Goal: Use online tool/utility: Utilize a website feature to perform a specific function

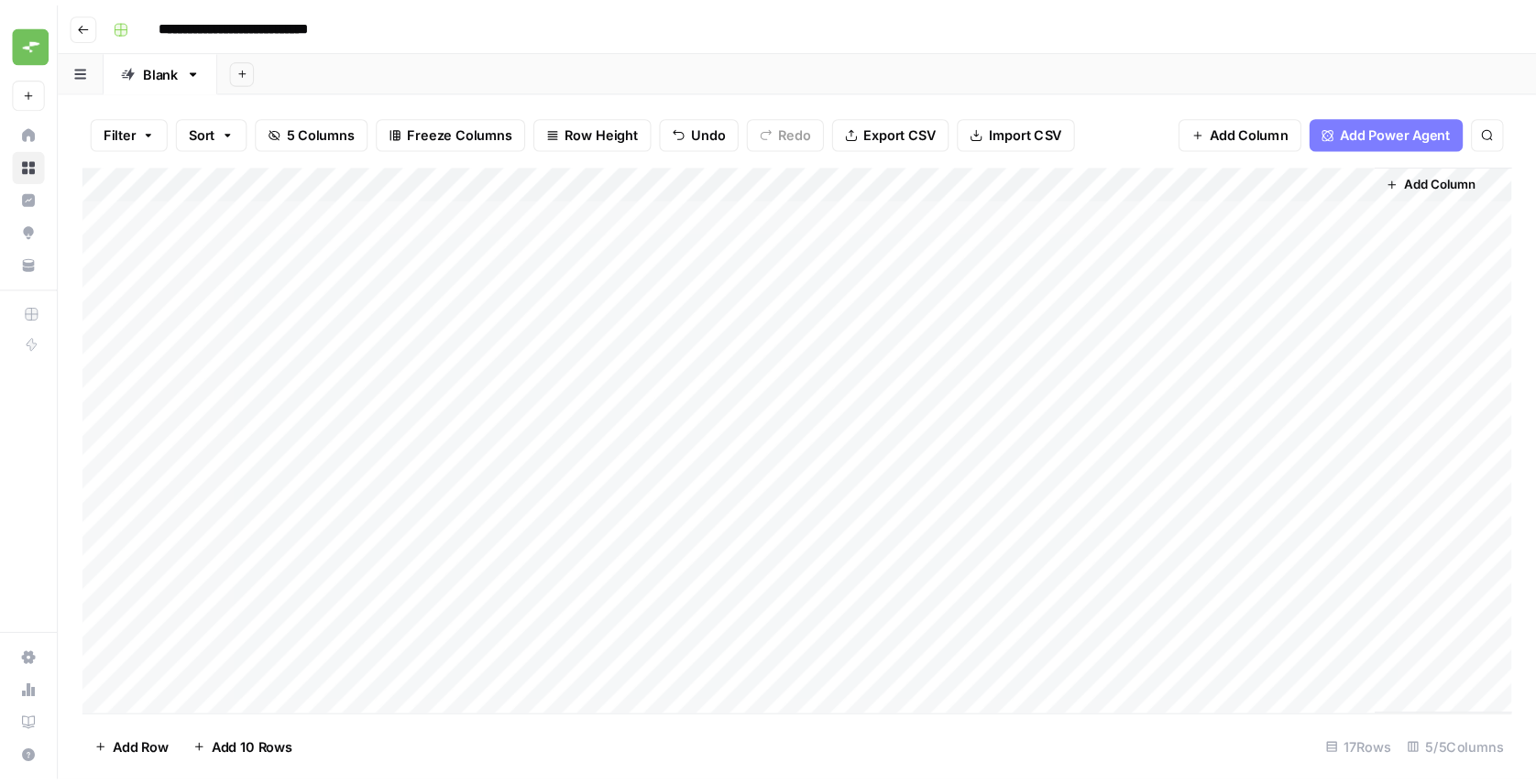
scroll to position [6526, 0]
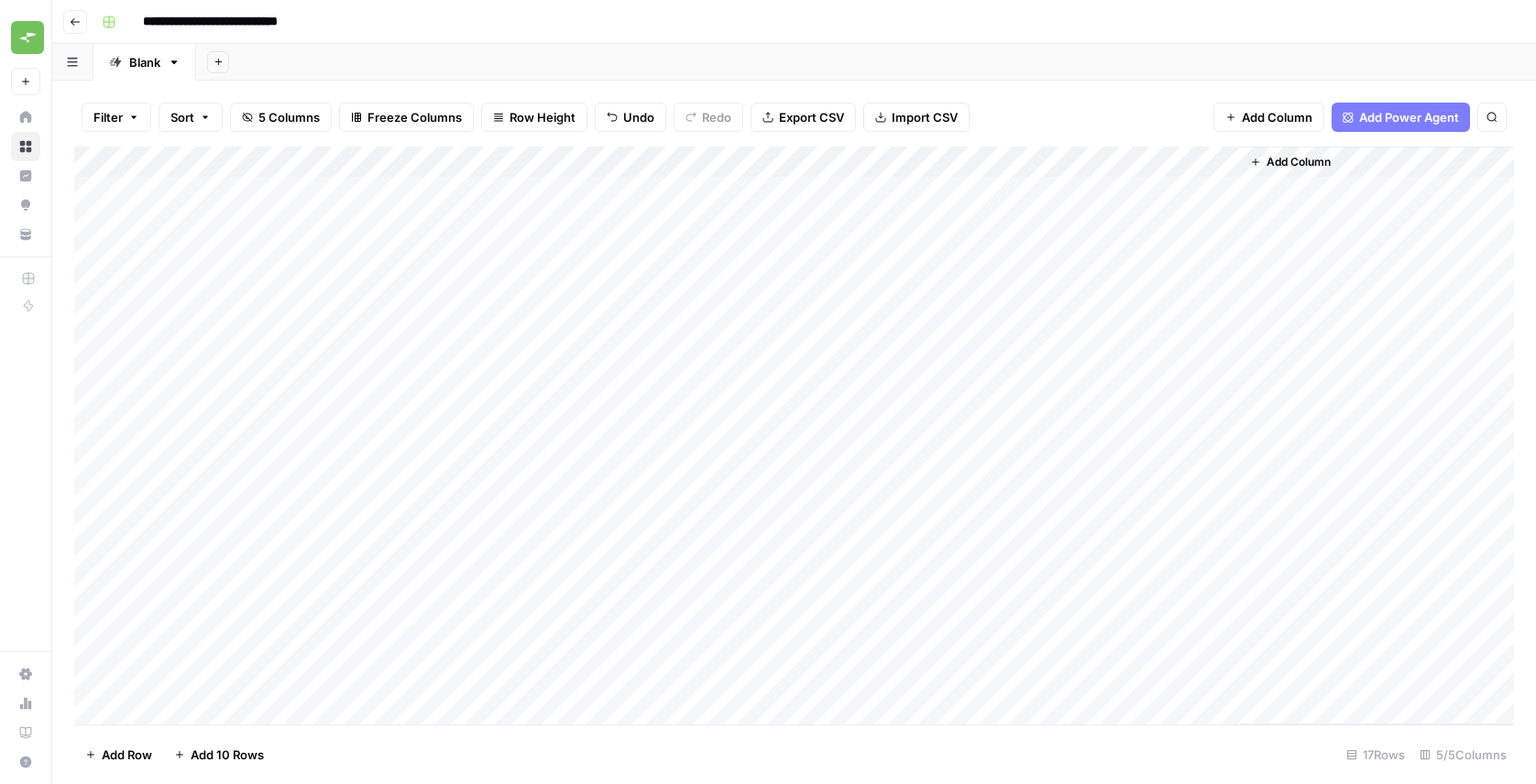
click at [1227, 164] on div "Add Column" at bounding box center [795, 435] width 1440 height 578
click at [1218, 255] on div "JSON" at bounding box center [1183, 249] width 187 height 19
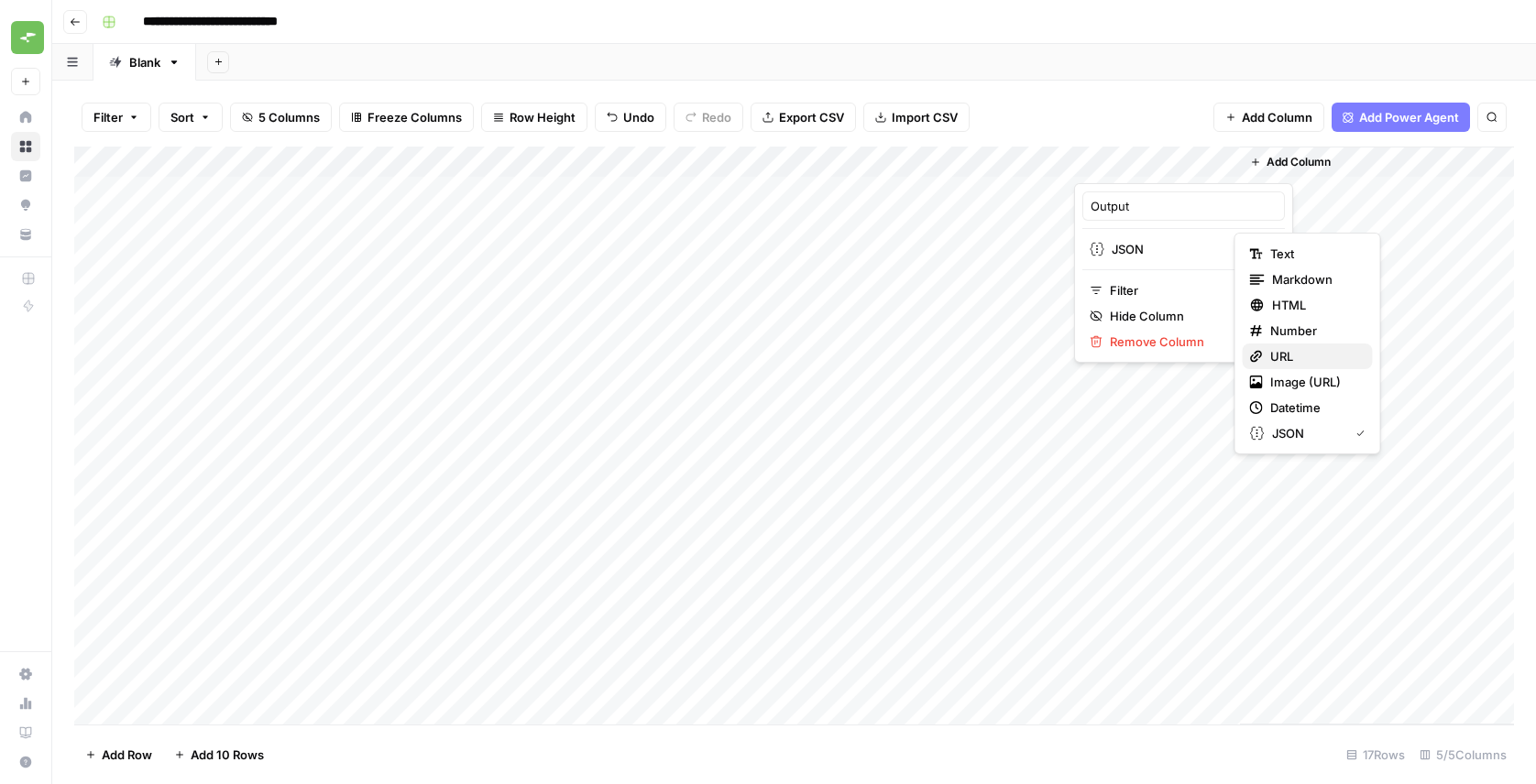
click at [1280, 351] on span "URL" at bounding box center [1314, 356] width 88 height 19
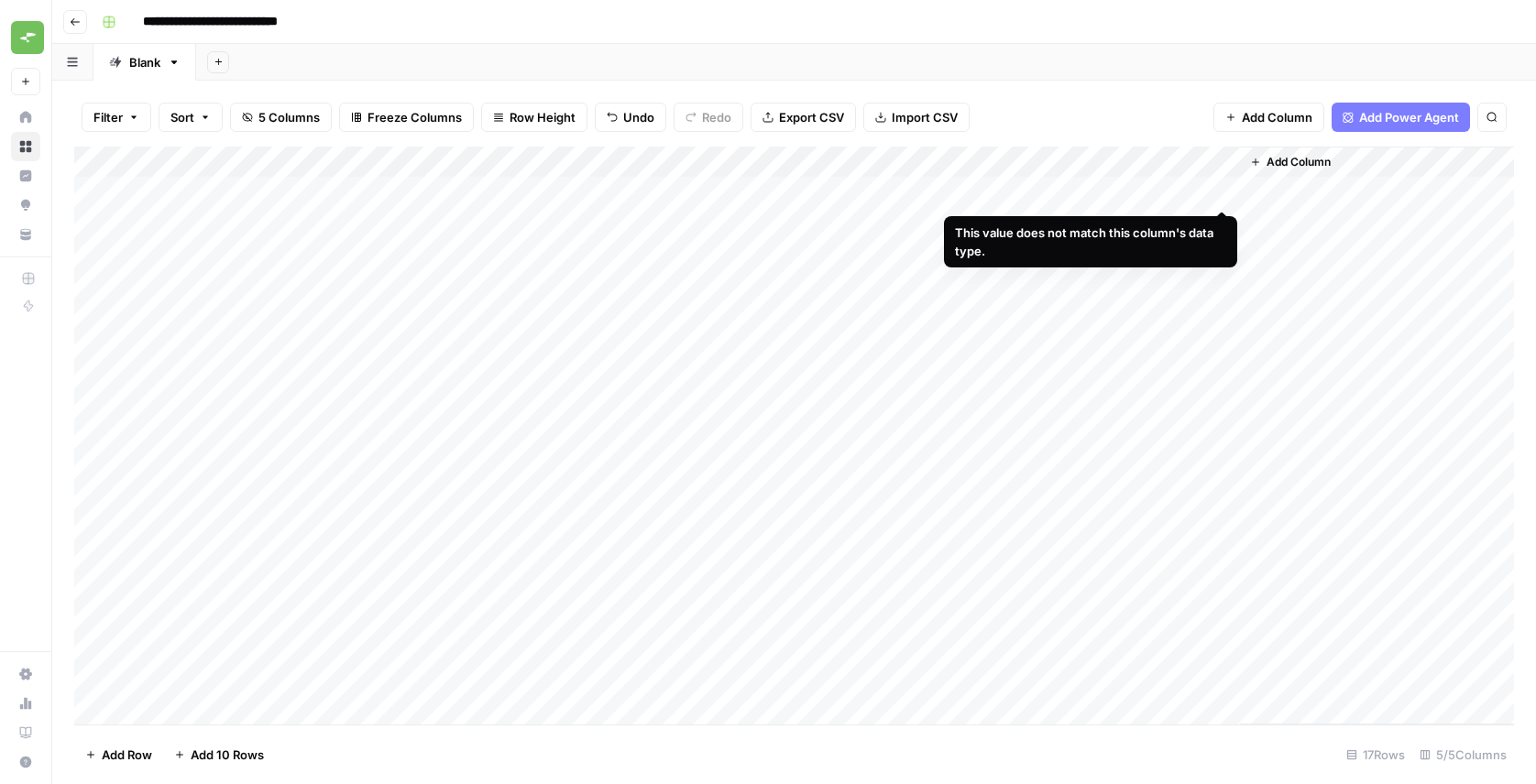
click at [1221, 192] on div "Add Column" at bounding box center [795, 435] width 1440 height 578
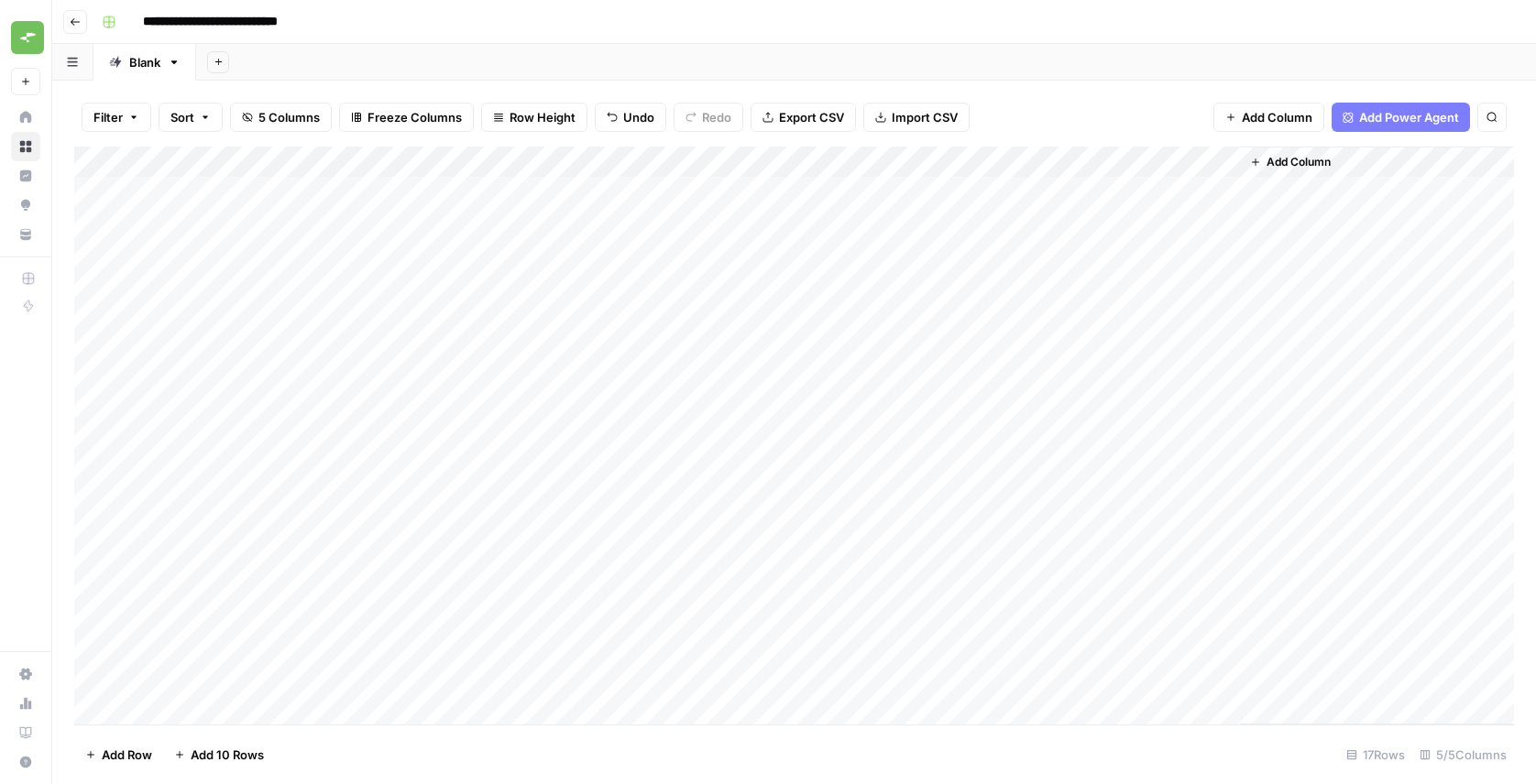
click at [1197, 186] on div "Add Column" at bounding box center [795, 435] width 1440 height 578
click at [1219, 161] on div "Add Column" at bounding box center [795, 435] width 1440 height 578
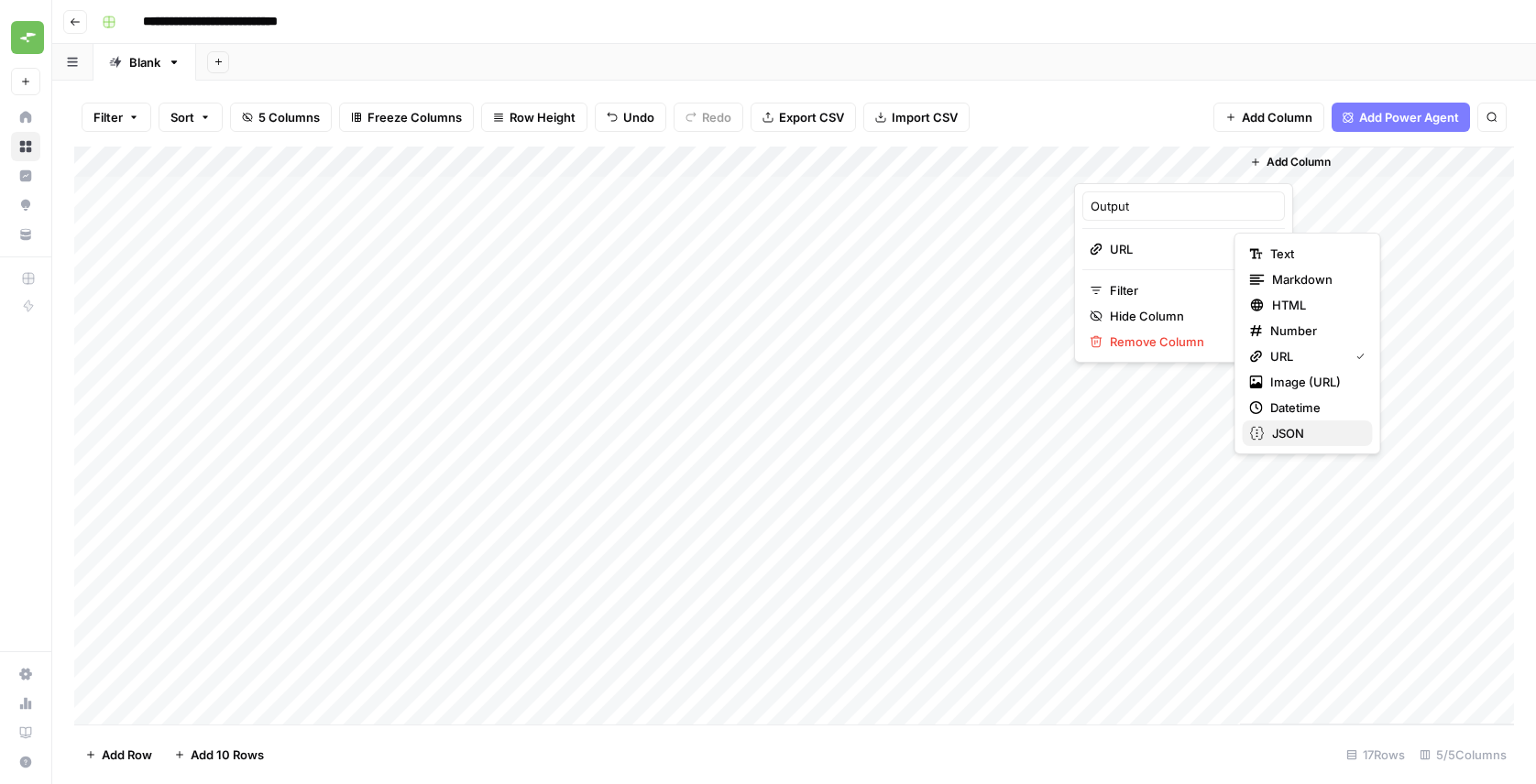
click at [1309, 432] on span "JSON" at bounding box center [1315, 433] width 86 height 19
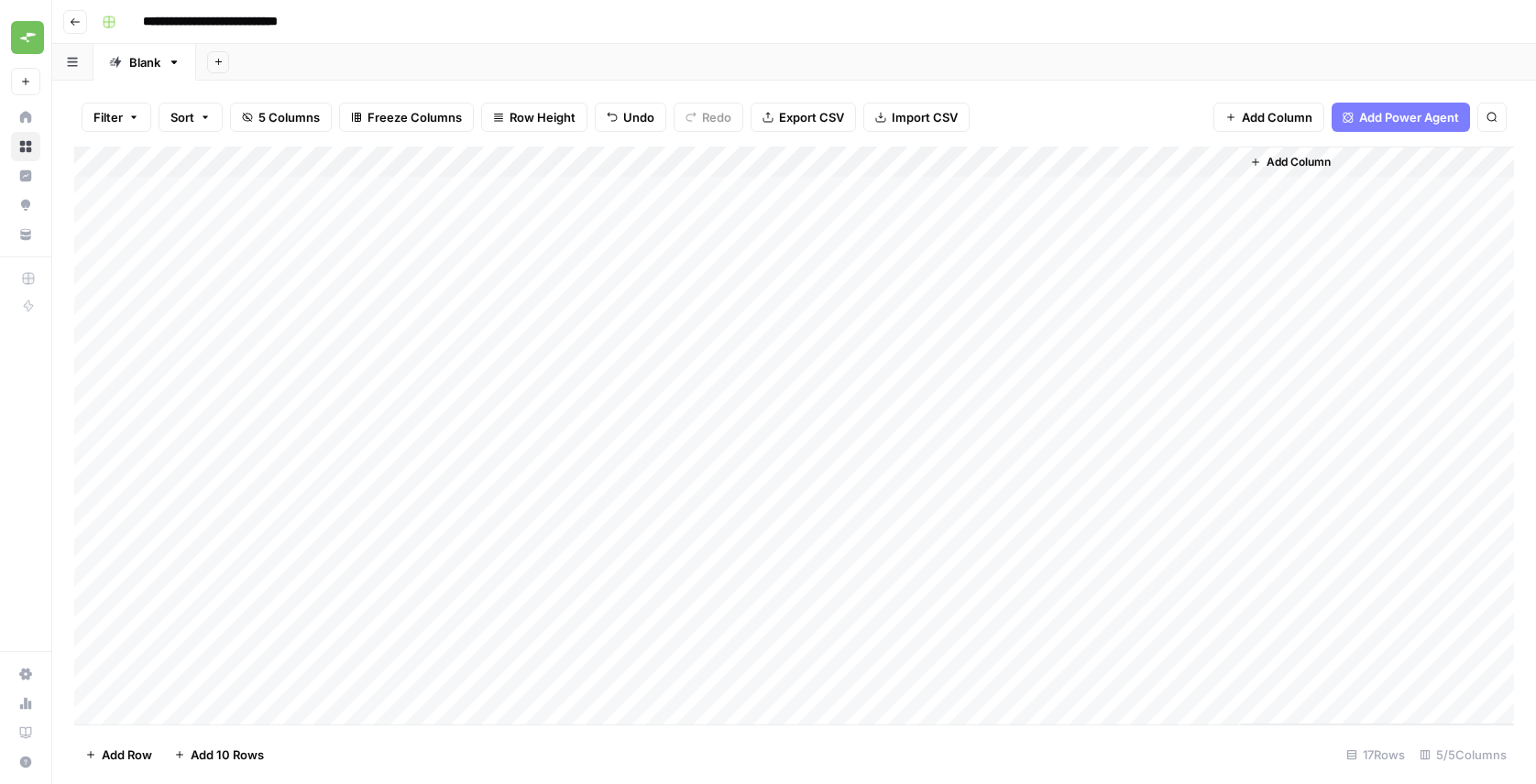
click at [1273, 154] on span "Add Column" at bounding box center [1298, 162] width 64 height 17
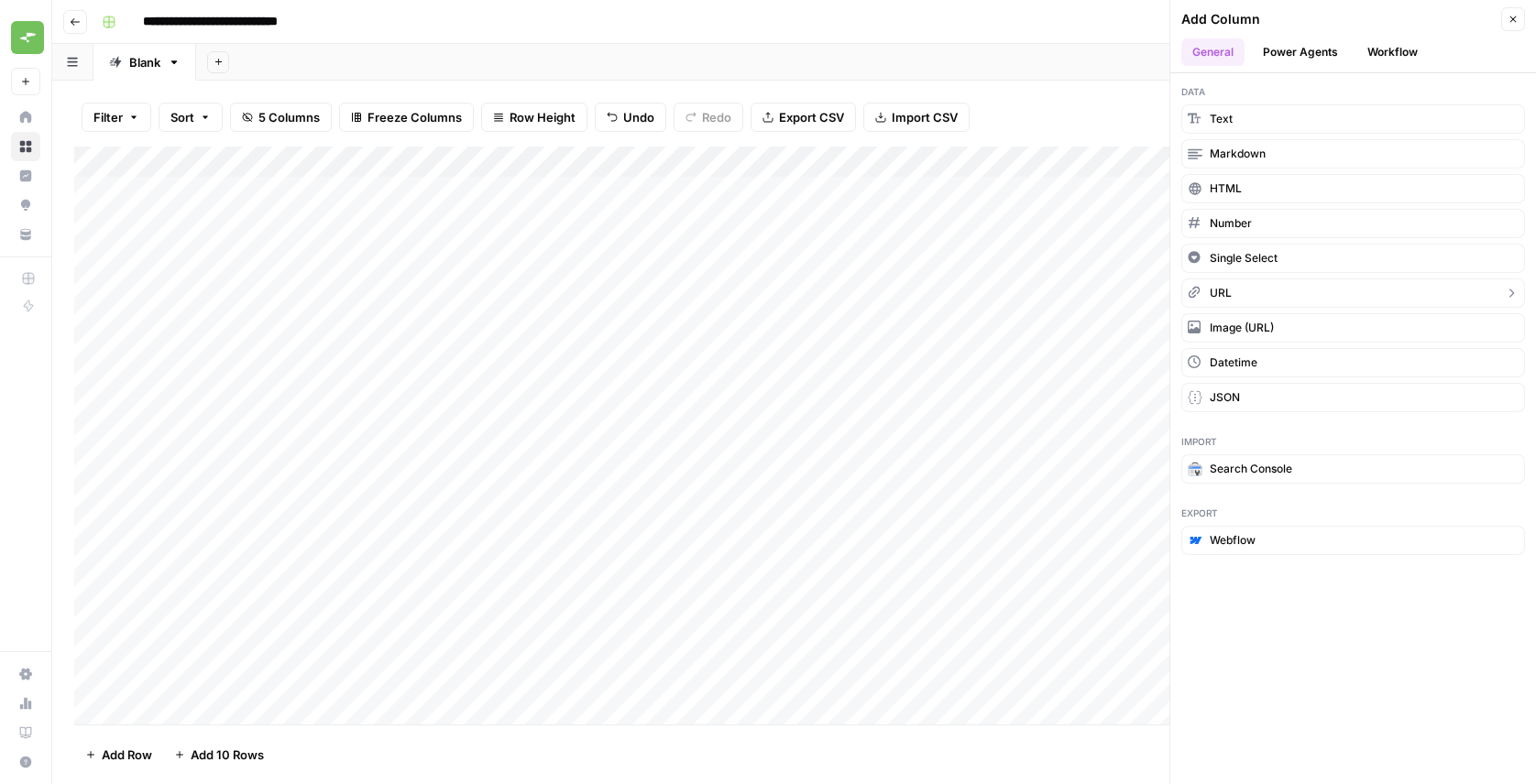
click at [1264, 297] on button "URL" at bounding box center [1353, 293] width 344 height 29
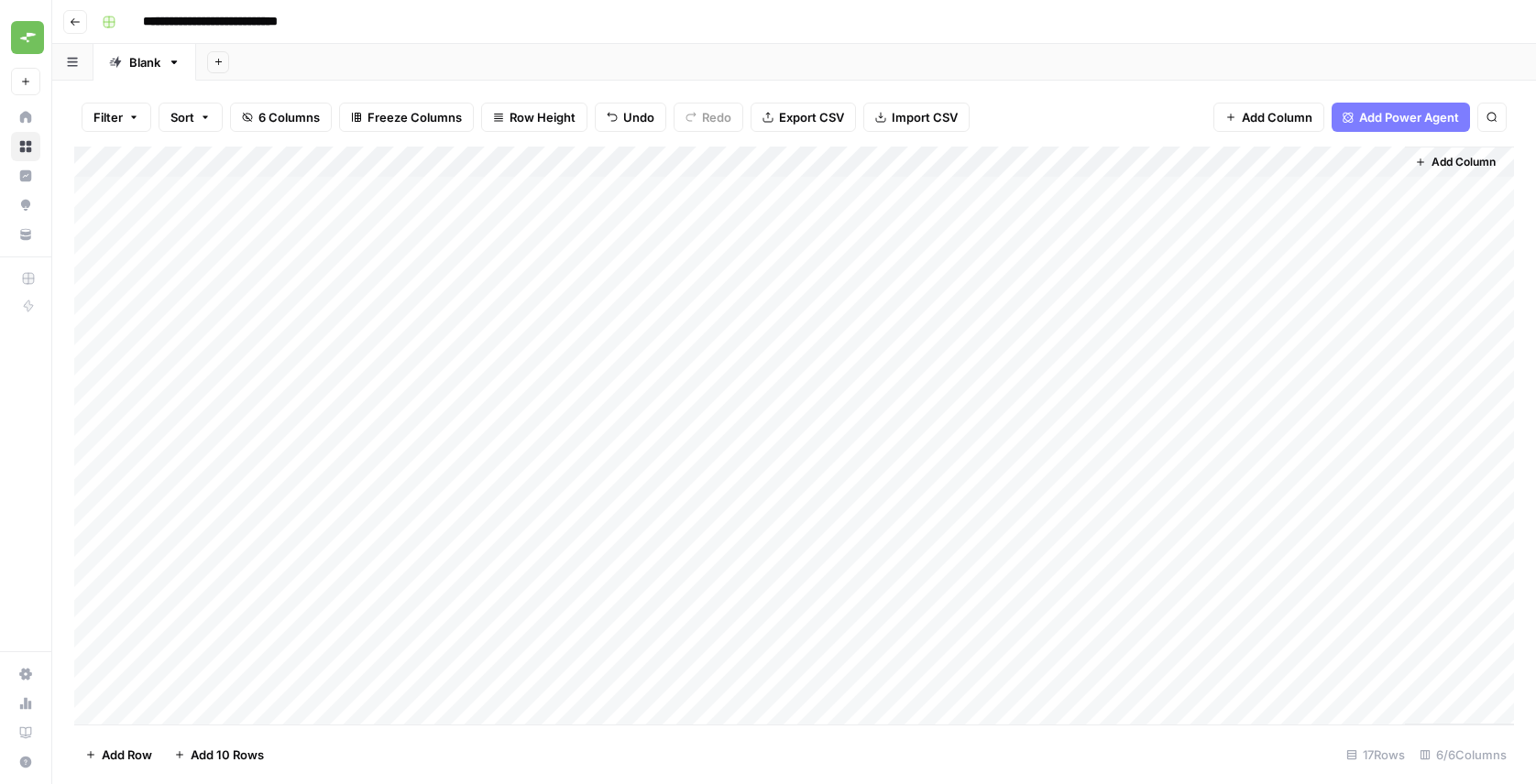
click at [1311, 199] on div "Add Column" at bounding box center [795, 435] width 1440 height 578
click at [1311, 199] on input at bounding box center [1373, 197] width 293 height 22
click at [1278, 245] on div "Add Column" at bounding box center [795, 435] width 1440 height 578
click at [1263, 186] on div "Add Column" at bounding box center [795, 435] width 1440 height 578
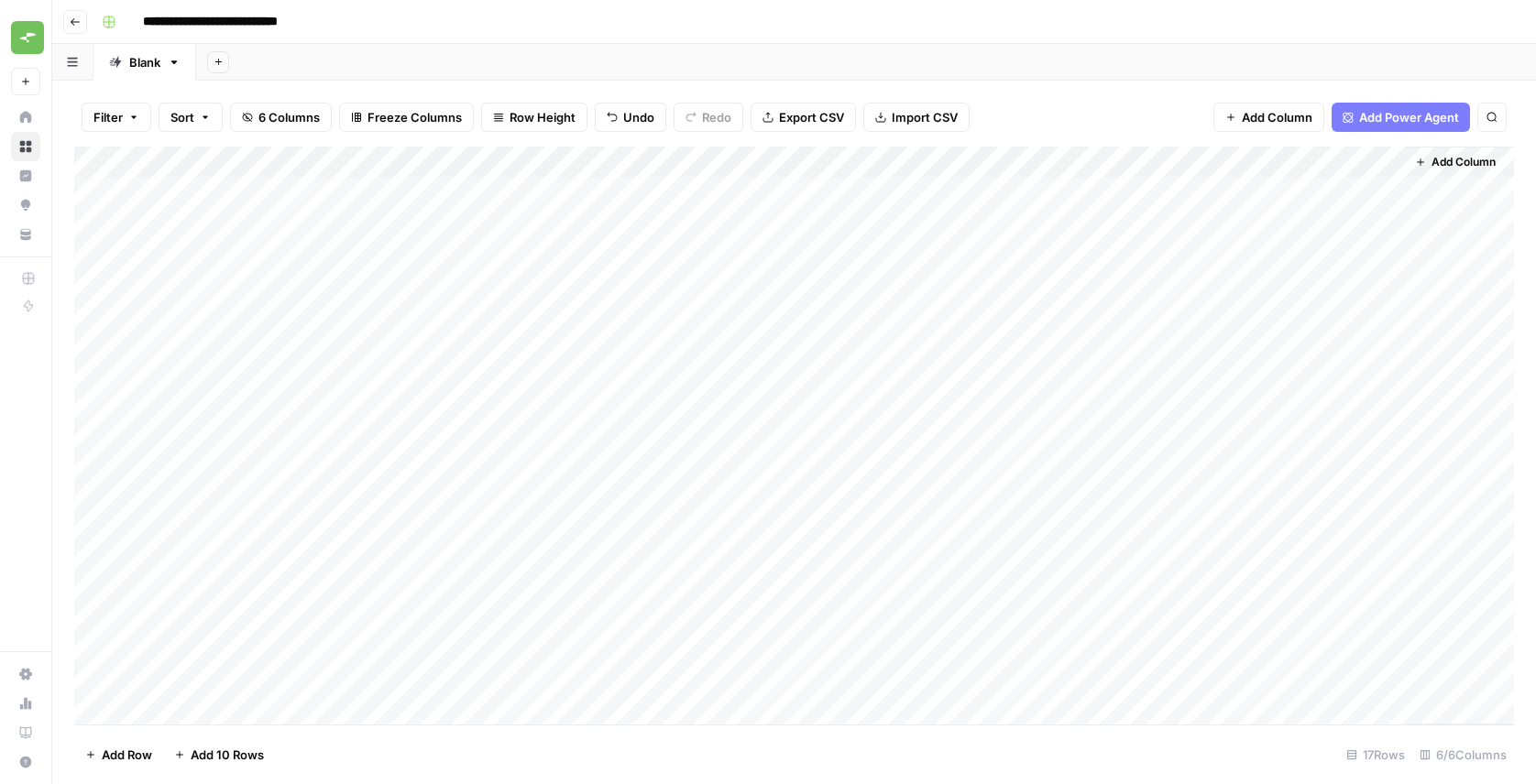
click at [1385, 158] on div "Add Column" at bounding box center [795, 435] width 1440 height 578
click at [1315, 407] on span "Remove Column" at bounding box center [1355, 408] width 160 height 19
click at [687, 192] on span "Delete" at bounding box center [702, 190] width 39 height 19
click at [1059, 162] on div "Add Column" at bounding box center [795, 435] width 1440 height 578
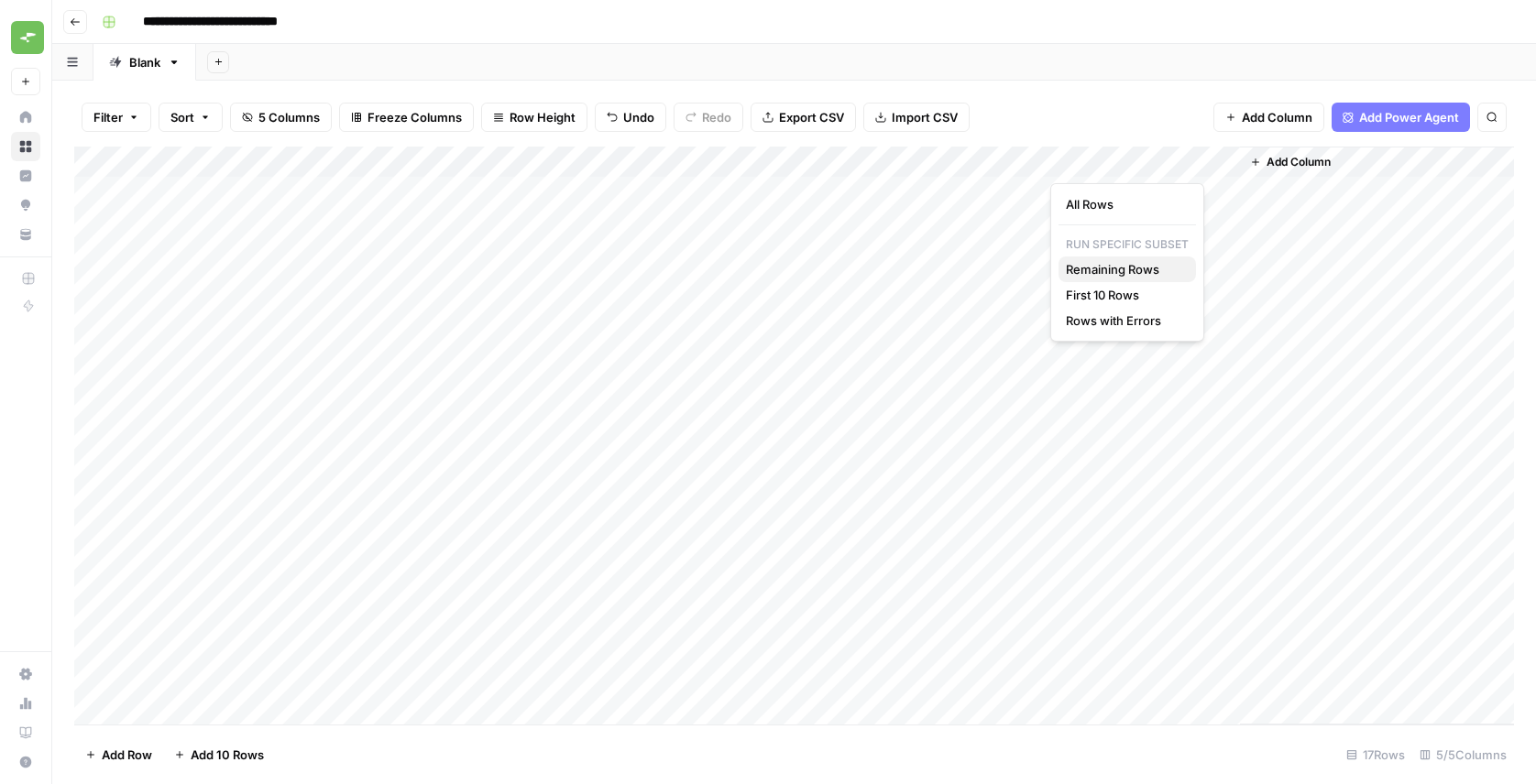
click at [1104, 268] on span "Remaining Rows" at bounding box center [1124, 269] width 116 height 19
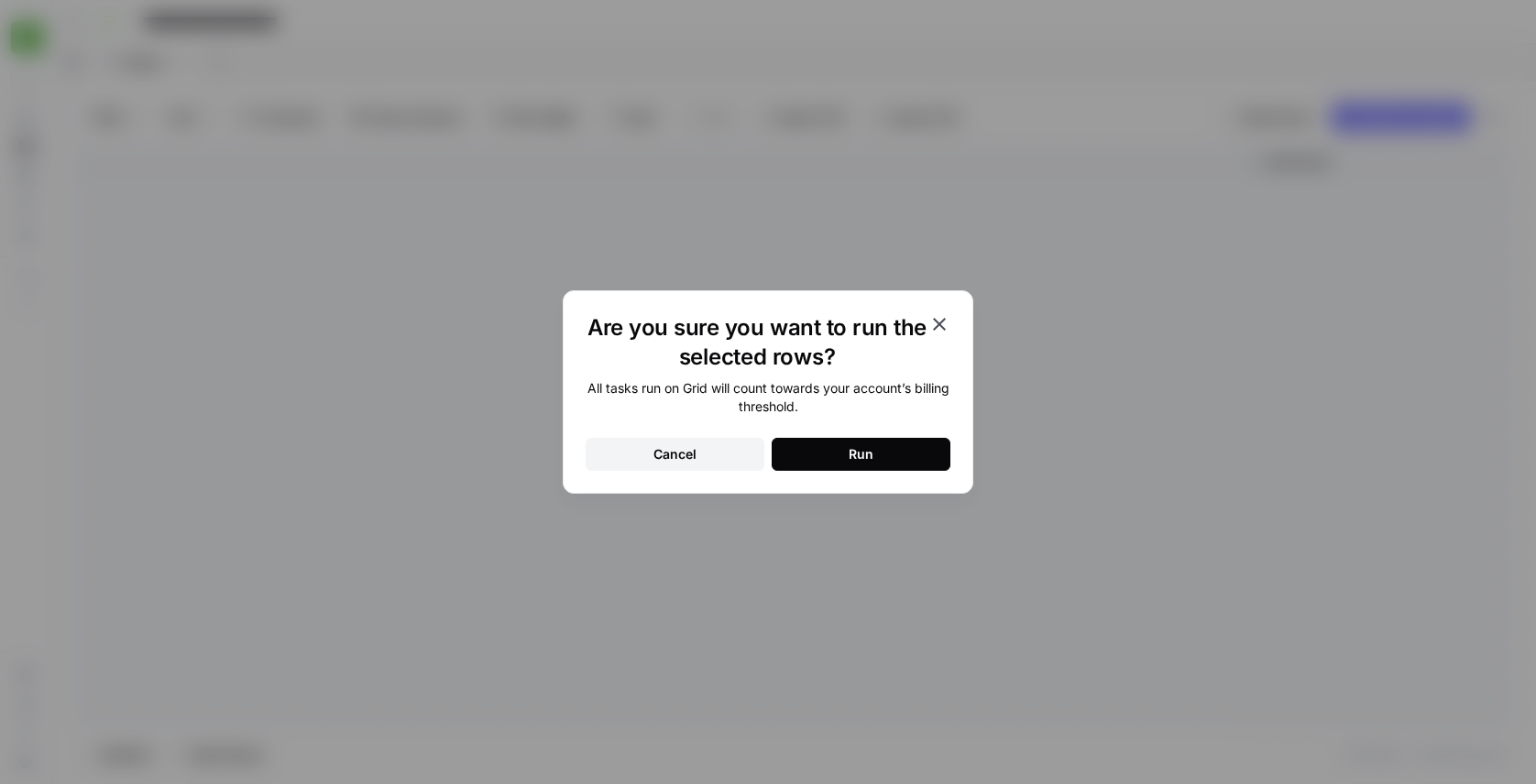
click at [894, 455] on button "Run" at bounding box center [861, 454] width 179 height 33
